Goal: Task Accomplishment & Management: Use online tool/utility

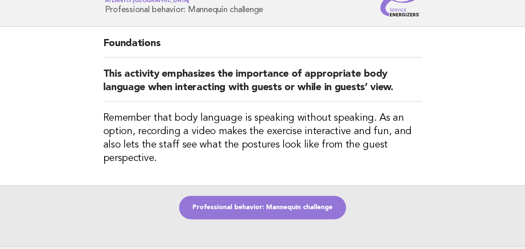
scroll to position [84, 0]
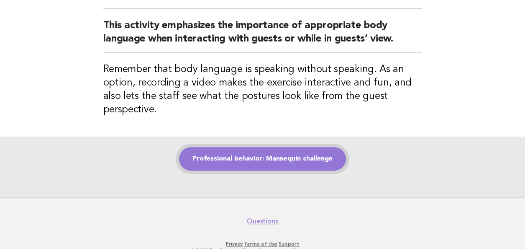
click at [260, 158] on link "Professional behavior: Mannequin challenge" at bounding box center [262, 158] width 167 height 23
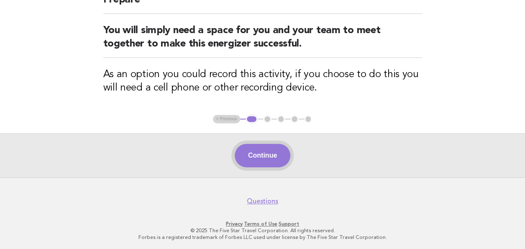
click at [264, 159] on button "Continue" at bounding box center [263, 155] width 56 height 23
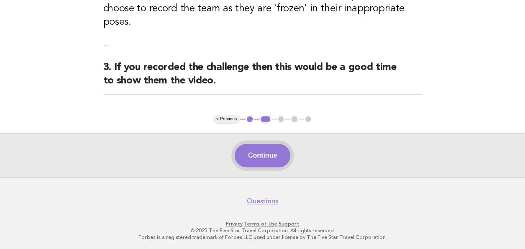
click at [255, 157] on button "Continue" at bounding box center [263, 155] width 56 height 23
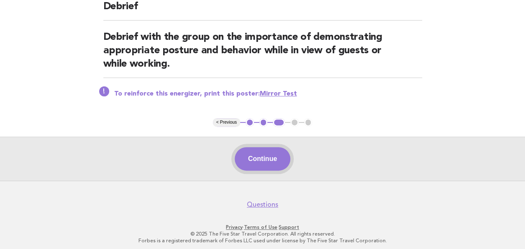
click at [258, 158] on button "Continue" at bounding box center [263, 158] width 56 height 23
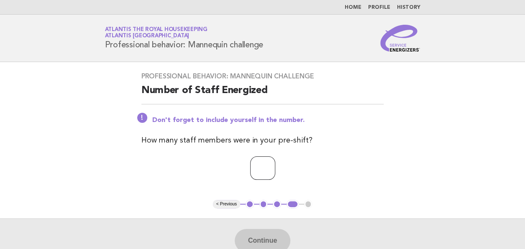
click at [250, 166] on input "number" at bounding box center [262, 167] width 25 height 23
type input "**"
click at [258, 241] on button "Continue" at bounding box center [263, 240] width 56 height 23
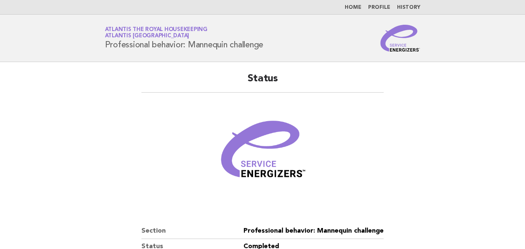
scroll to position [146, 0]
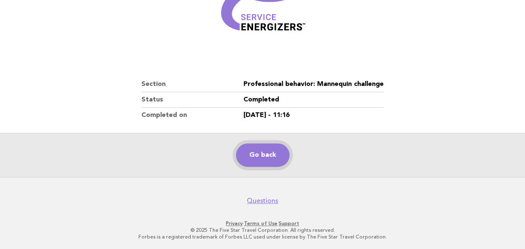
click at [261, 151] on link "Go back" at bounding box center [263, 154] width 54 height 23
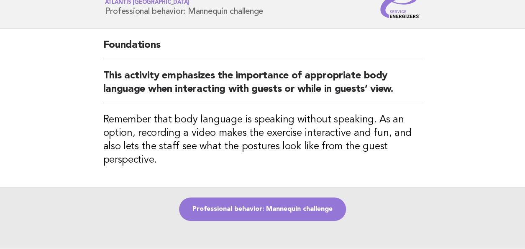
scroll to position [104, 0]
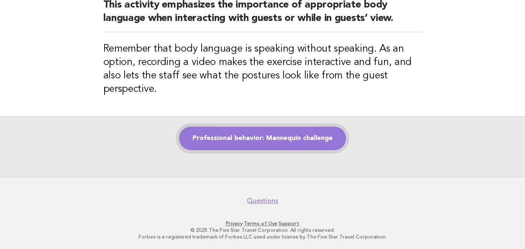
click at [250, 138] on link "Professional behavior: Mannequin challenge" at bounding box center [262, 137] width 167 height 23
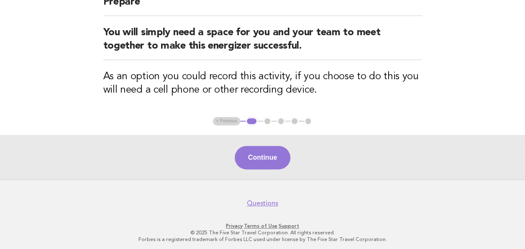
scroll to position [90, 0]
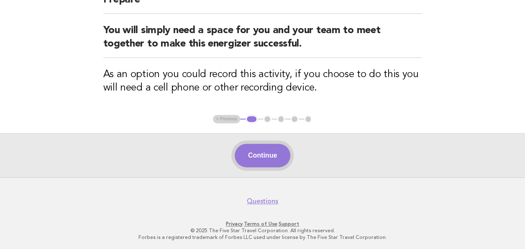
click at [265, 159] on button "Continue" at bounding box center [263, 155] width 56 height 23
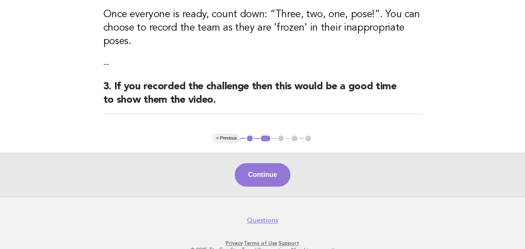
scroll to position [285, 0]
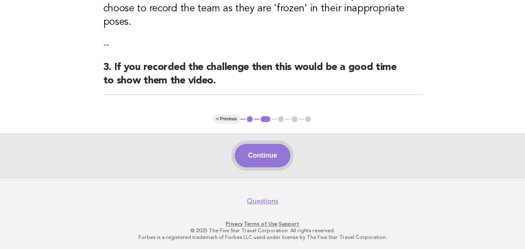
click at [262, 157] on button "Continue" at bounding box center [263, 155] width 56 height 23
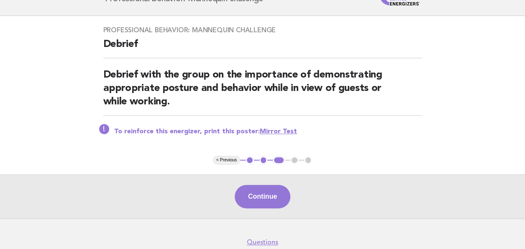
scroll to position [87, 0]
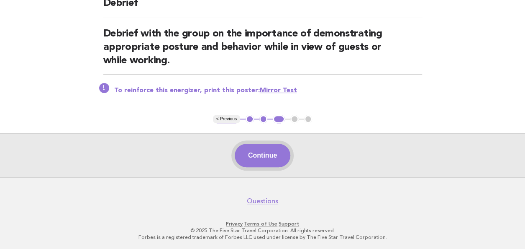
click at [246, 159] on button "Continue" at bounding box center [263, 155] width 56 height 23
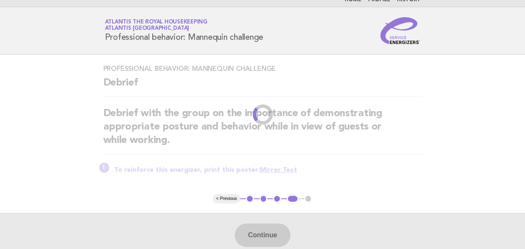
scroll to position [0, 0]
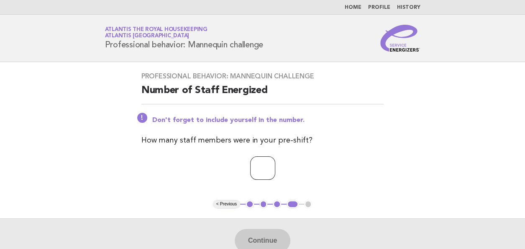
click at [250, 166] on input "number" at bounding box center [262, 167] width 25 height 23
type input "**"
click at [192, 185] on div "Professional behavior: Mannequin challenge Number of Staff Energized Don't forg…" at bounding box center [262, 131] width 263 height 138
click at [269, 242] on button "Continue" at bounding box center [263, 240] width 56 height 23
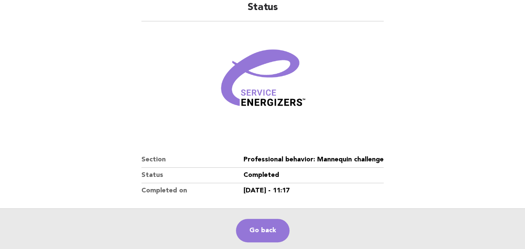
scroll to position [146, 0]
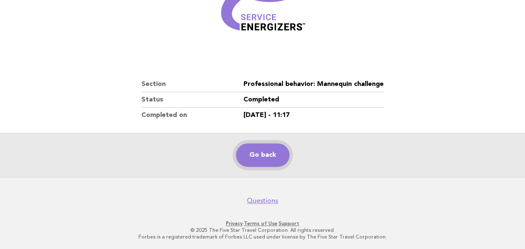
click at [248, 157] on link "Go back" at bounding box center [263, 154] width 54 height 23
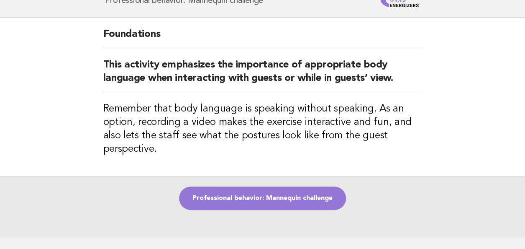
scroll to position [104, 0]
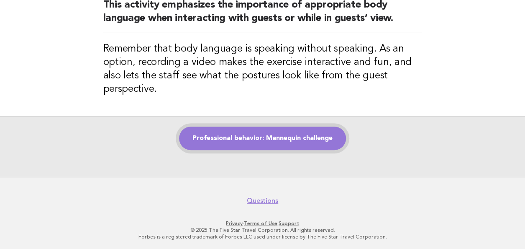
click at [249, 141] on link "Professional behavior: Mannequin challenge" at bounding box center [262, 137] width 167 height 23
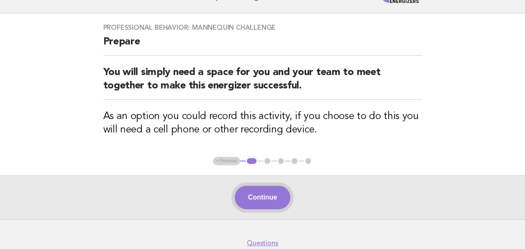
click at [267, 201] on button "Continue" at bounding box center [263, 196] width 56 height 23
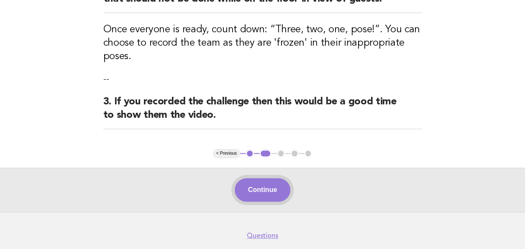
click at [265, 190] on button "Continue" at bounding box center [263, 189] width 56 height 23
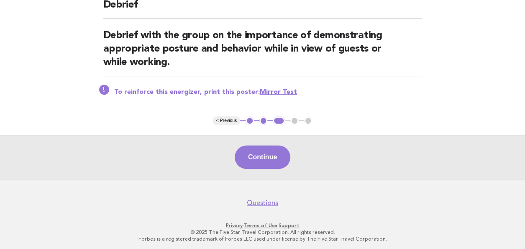
scroll to position [87, 0]
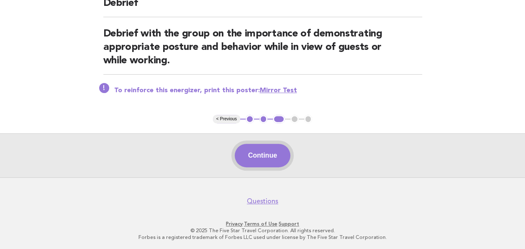
click at [262, 155] on button "Continue" at bounding box center [263, 155] width 56 height 23
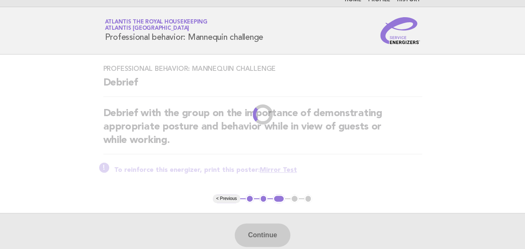
scroll to position [0, 0]
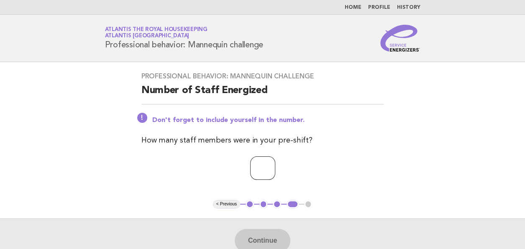
click at [250, 169] on input "number" at bounding box center [262, 167] width 25 height 23
type input "**"
click at [264, 240] on button "Continue" at bounding box center [263, 240] width 56 height 23
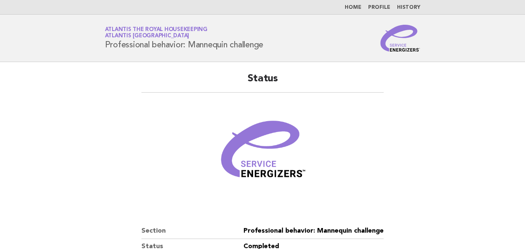
scroll to position [146, 0]
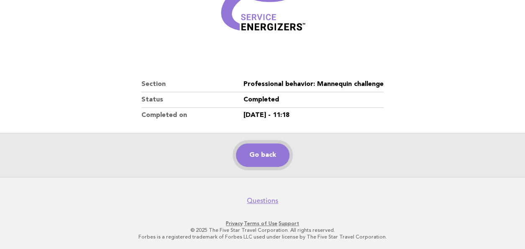
click at [267, 161] on link "Go back" at bounding box center [263, 154] width 54 height 23
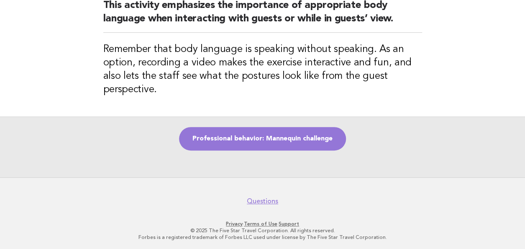
scroll to position [104, 0]
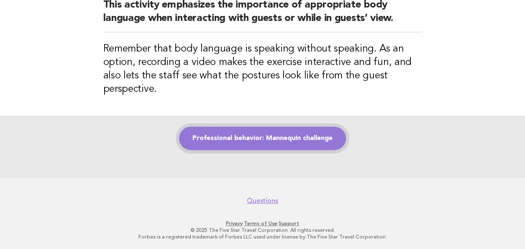
click at [244, 139] on link "Professional behavior: Mannequin challenge" at bounding box center [262, 137] width 167 height 23
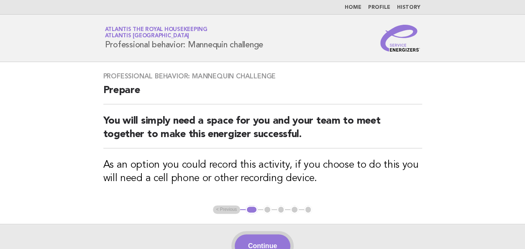
click at [263, 237] on button "Continue" at bounding box center [263, 245] width 56 height 23
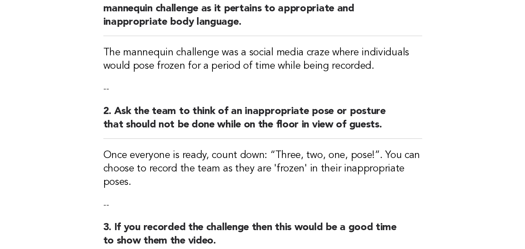
scroll to position [285, 0]
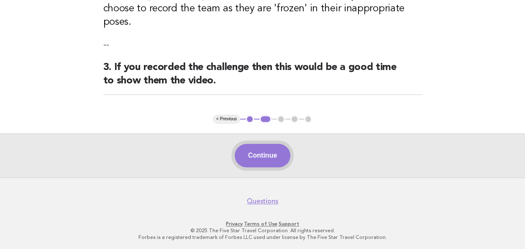
click at [256, 157] on button "Continue" at bounding box center [263, 155] width 56 height 23
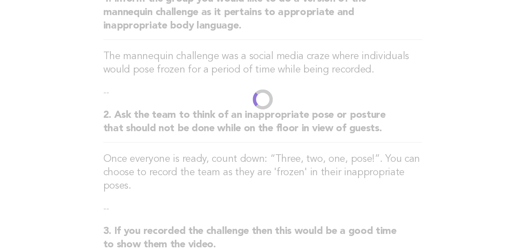
scroll to position [87, 0]
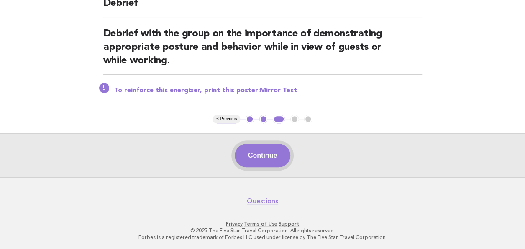
click at [273, 158] on button "Continue" at bounding box center [263, 155] width 56 height 23
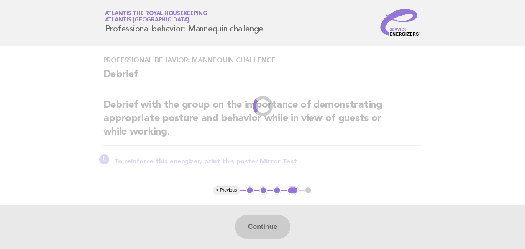
scroll to position [0, 0]
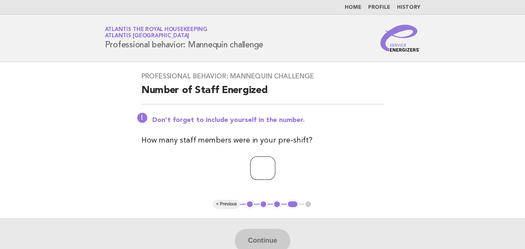
click at [250, 167] on input "number" at bounding box center [262, 167] width 25 height 23
type input "**"
click at [193, 182] on div "Professional behavior: Mannequin challenge Number of Staff Energized Don't forg…" at bounding box center [262, 131] width 263 height 138
click at [258, 237] on button "Continue" at bounding box center [263, 240] width 56 height 23
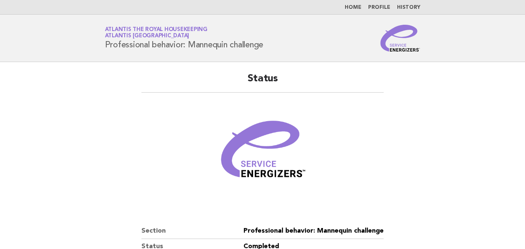
scroll to position [146, 0]
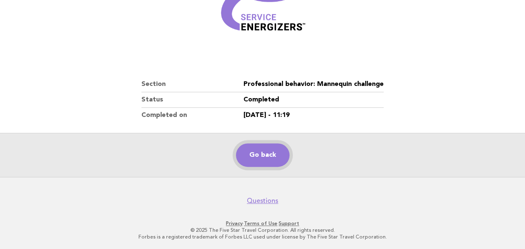
click at [269, 159] on link "Go back" at bounding box center [263, 154] width 54 height 23
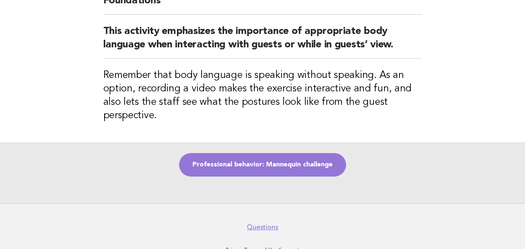
scroll to position [84, 0]
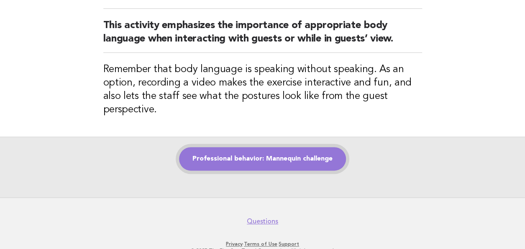
click at [264, 158] on link "Professional behavior: Mannequin challenge" at bounding box center [262, 158] width 167 height 23
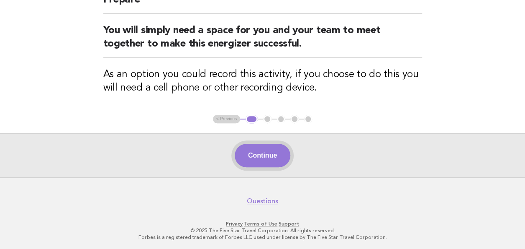
click at [273, 154] on button "Continue" at bounding box center [263, 155] width 56 height 23
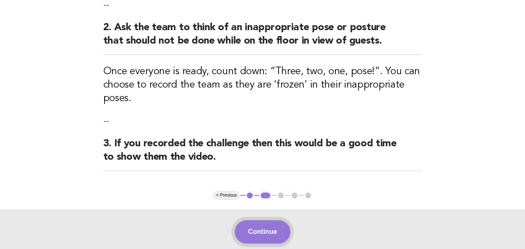
click at [260, 231] on button "Continue" at bounding box center [263, 231] width 56 height 23
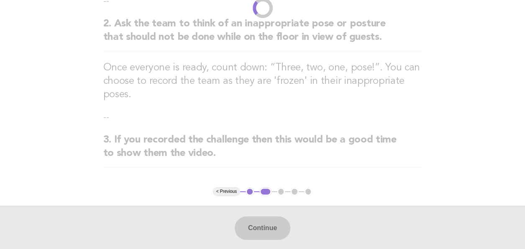
scroll to position [285, 0]
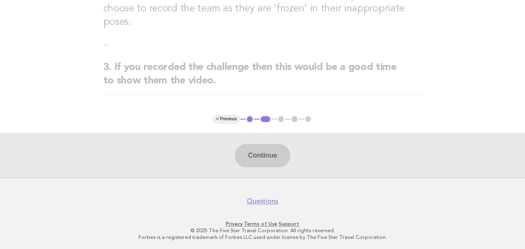
click at [267, 154] on div "Continue" at bounding box center [262, 155] width 525 height 44
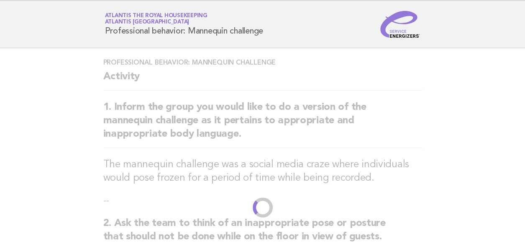
scroll to position [0, 0]
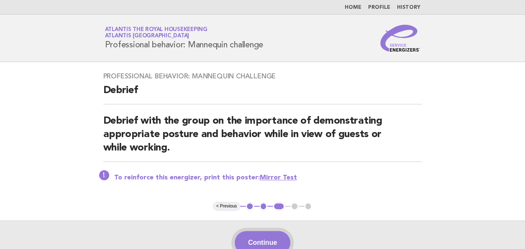
click at [262, 241] on button "Continue" at bounding box center [263, 242] width 56 height 23
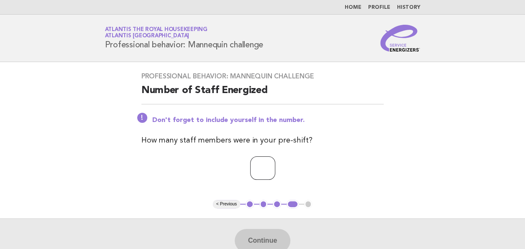
click at [250, 170] on input "number" at bounding box center [262, 167] width 25 height 23
type input "**"
click at [266, 241] on button "Continue" at bounding box center [263, 240] width 56 height 23
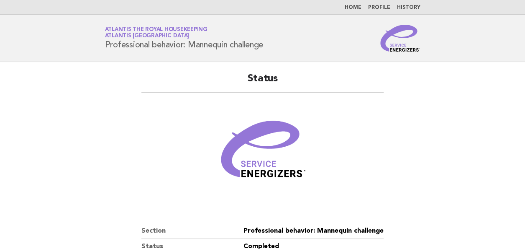
scroll to position [146, 0]
